Goal: Information Seeking & Learning: Check status

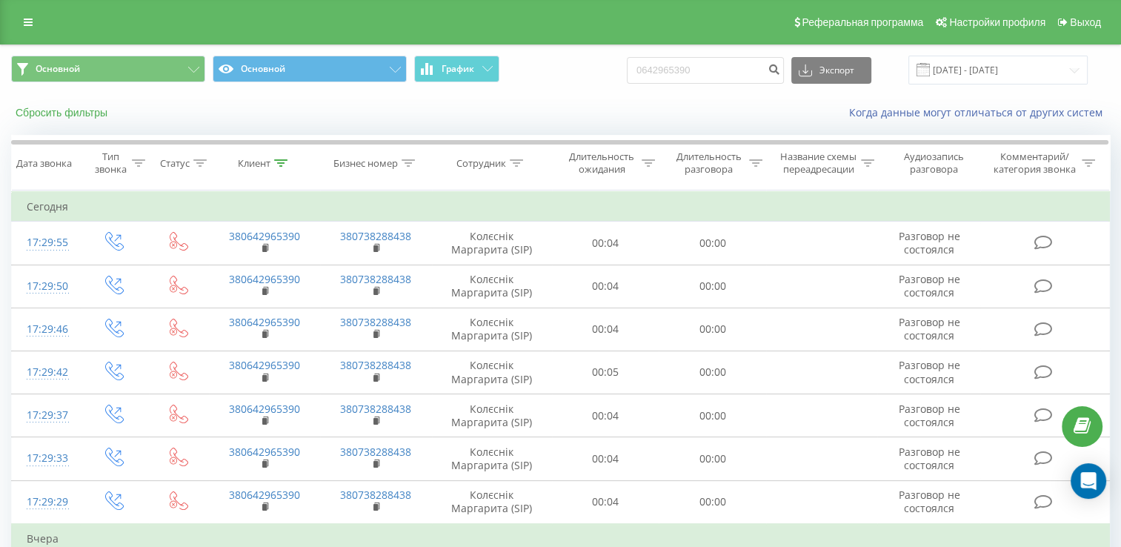
click at [83, 106] on button "Сбросить фильтры" at bounding box center [63, 112] width 104 height 13
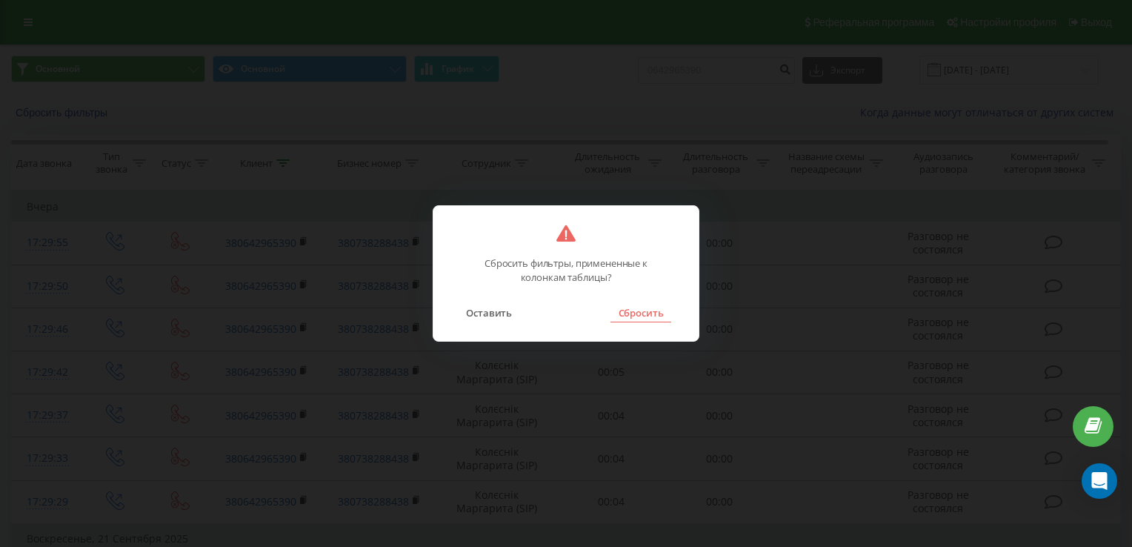
click at [631, 321] on button "Сбросить" at bounding box center [641, 312] width 60 height 19
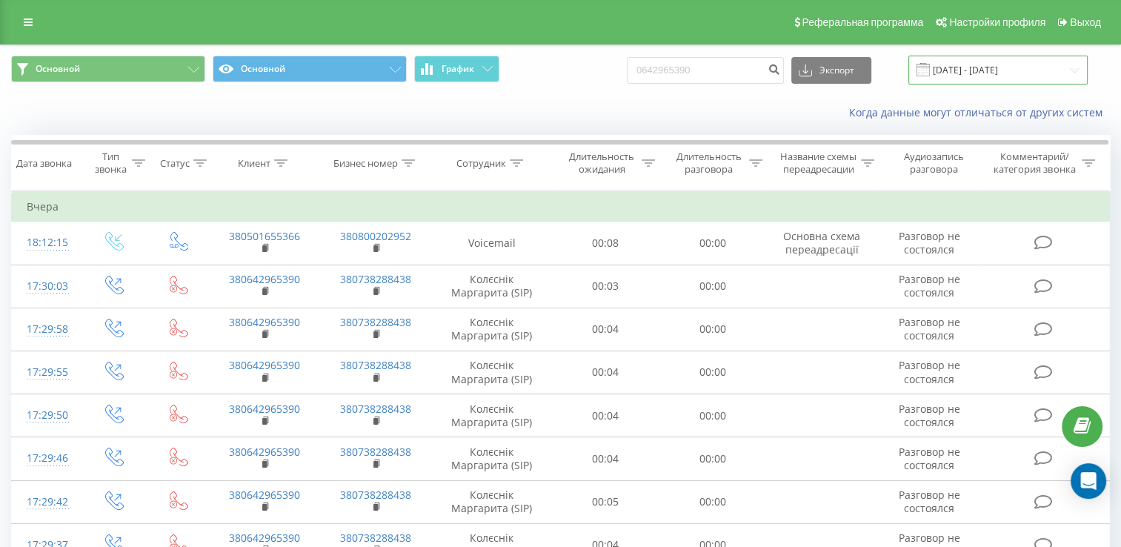
click at [999, 73] on input "22.06.2025 - 22.09.2025" at bounding box center [997, 70] width 179 height 29
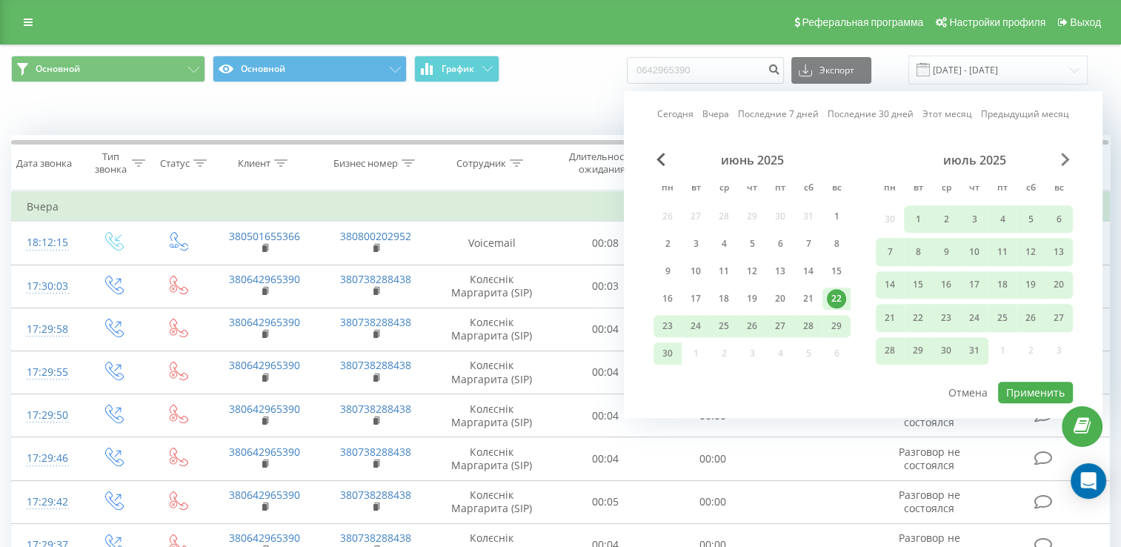
click at [1061, 160] on span "Next Month" at bounding box center [1065, 159] width 9 height 13
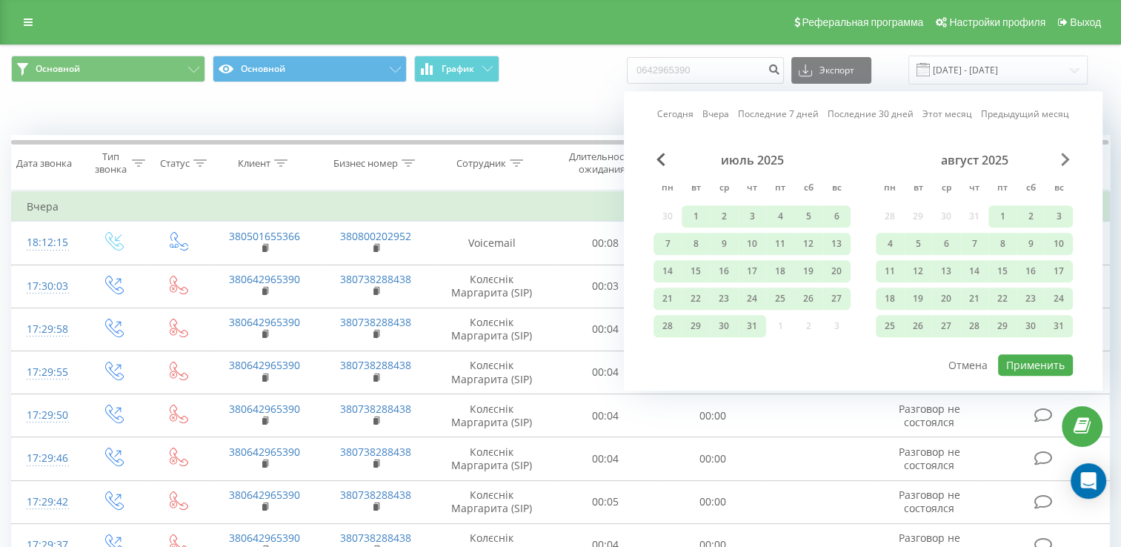
click at [1061, 160] on span "Next Month" at bounding box center [1065, 159] width 9 height 13
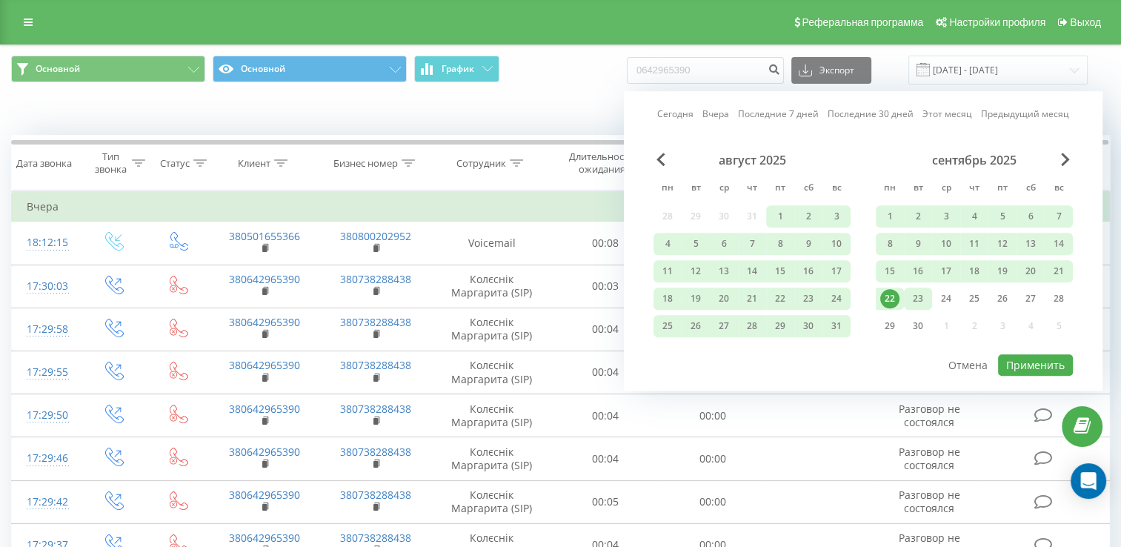
click at [922, 299] on div "23" at bounding box center [917, 298] width 19 height 19
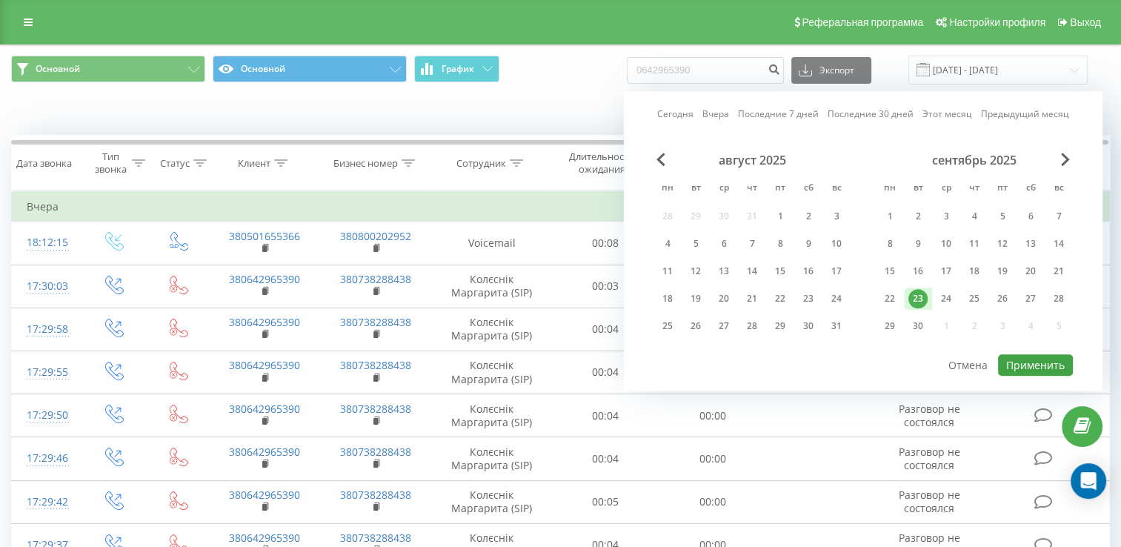
drag, startPoint x: 1017, startPoint y: 336, endPoint x: 1027, endPoint y: 362, distance: 27.7
click at [1027, 362] on div "Сегодня Вчера Последние 7 дней Последние 30 дней Этот месяц Предыдущий месяц ав…" at bounding box center [863, 240] width 479 height 299
click at [1027, 362] on button "Применить" at bounding box center [1035, 364] width 75 height 21
type input "23.09.2025 - 23.09.2025"
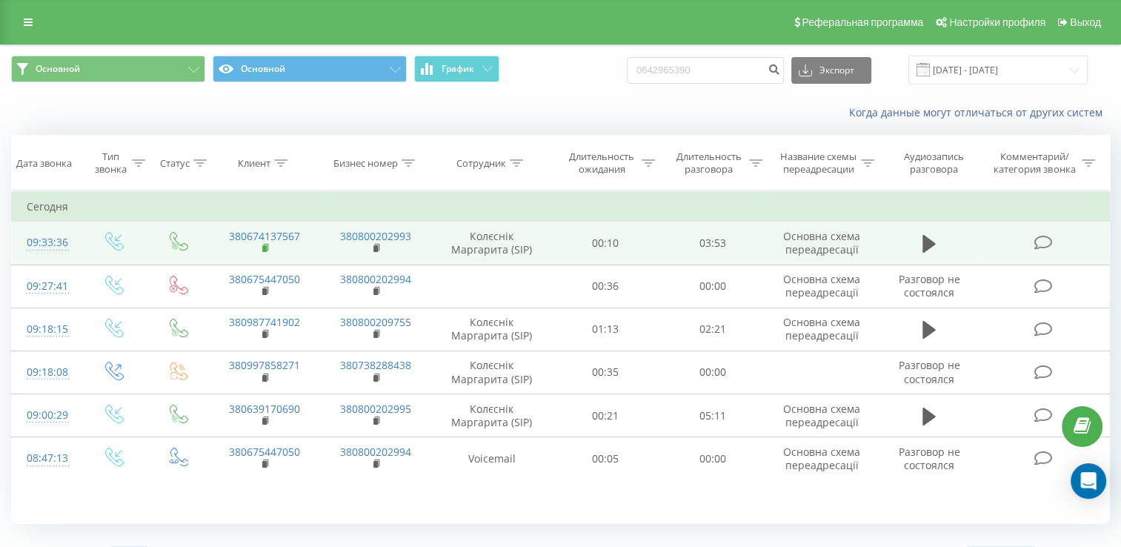
click at [265, 252] on rect at bounding box center [264, 248] width 4 height 7
click at [264, 252] on rect at bounding box center [264, 248] width 4 height 7
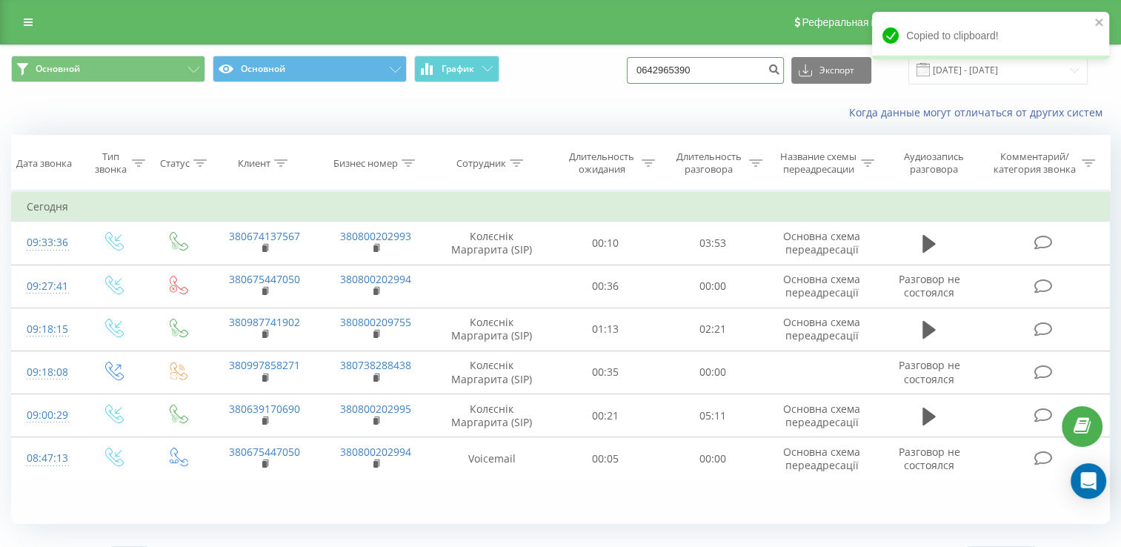
click at [711, 74] on input "0642965390" at bounding box center [705, 70] width 157 height 27
paste input "380674137567"
type input "380674137567"
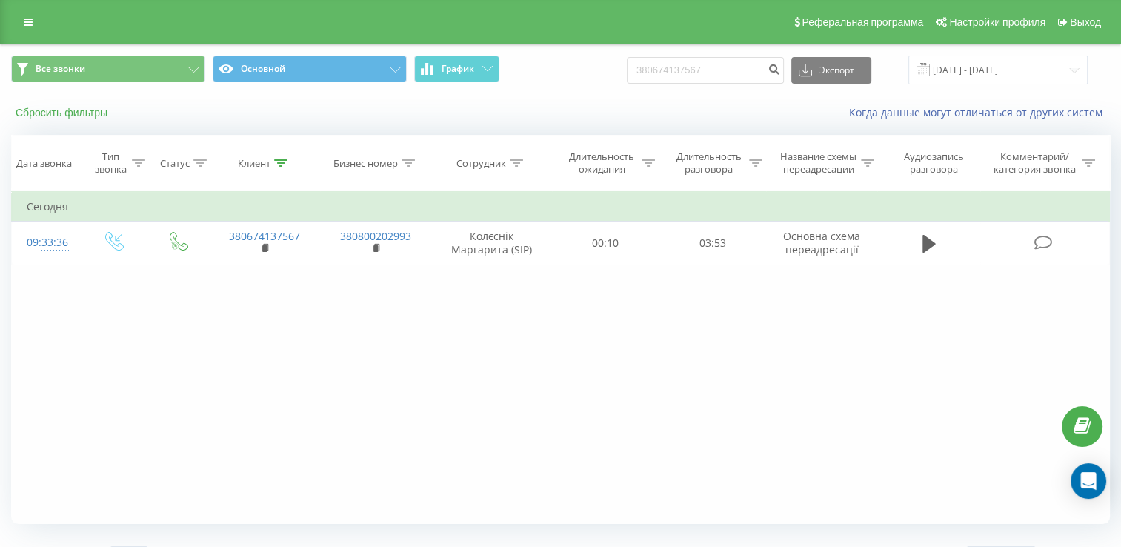
click at [80, 117] on button "Сбросить фильтры" at bounding box center [63, 112] width 104 height 13
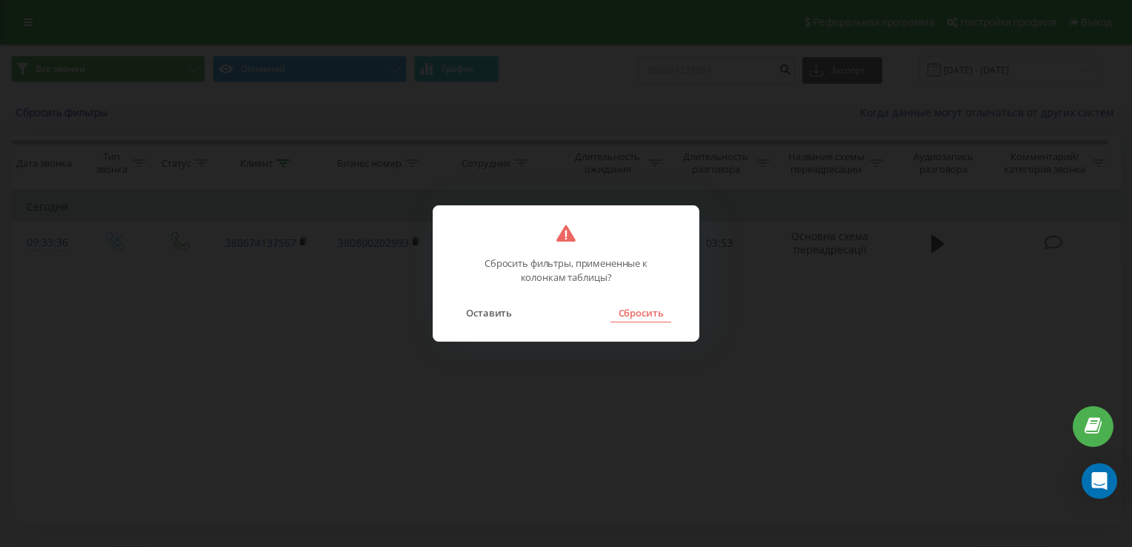
click at [655, 319] on button "Сбросить" at bounding box center [641, 312] width 60 height 19
